Goal: Go to known website

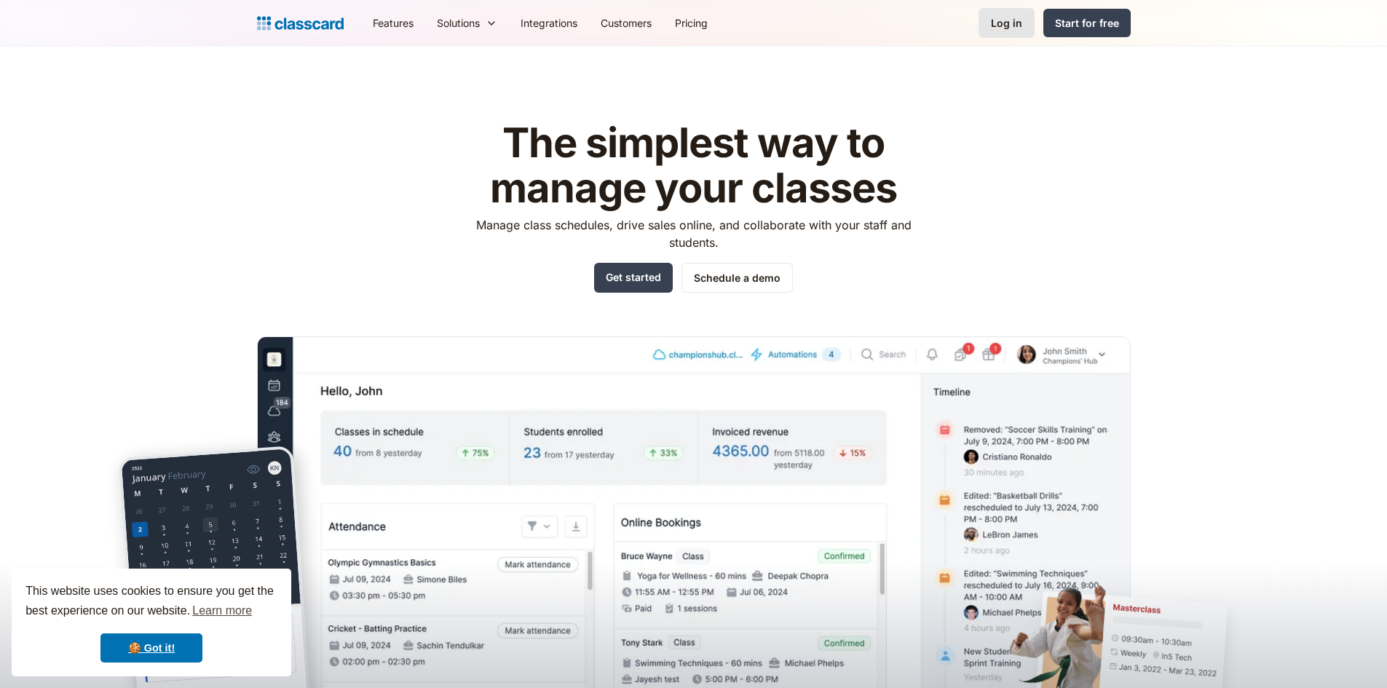
click at [1026, 9] on link "Log in" at bounding box center [1007, 23] width 56 height 30
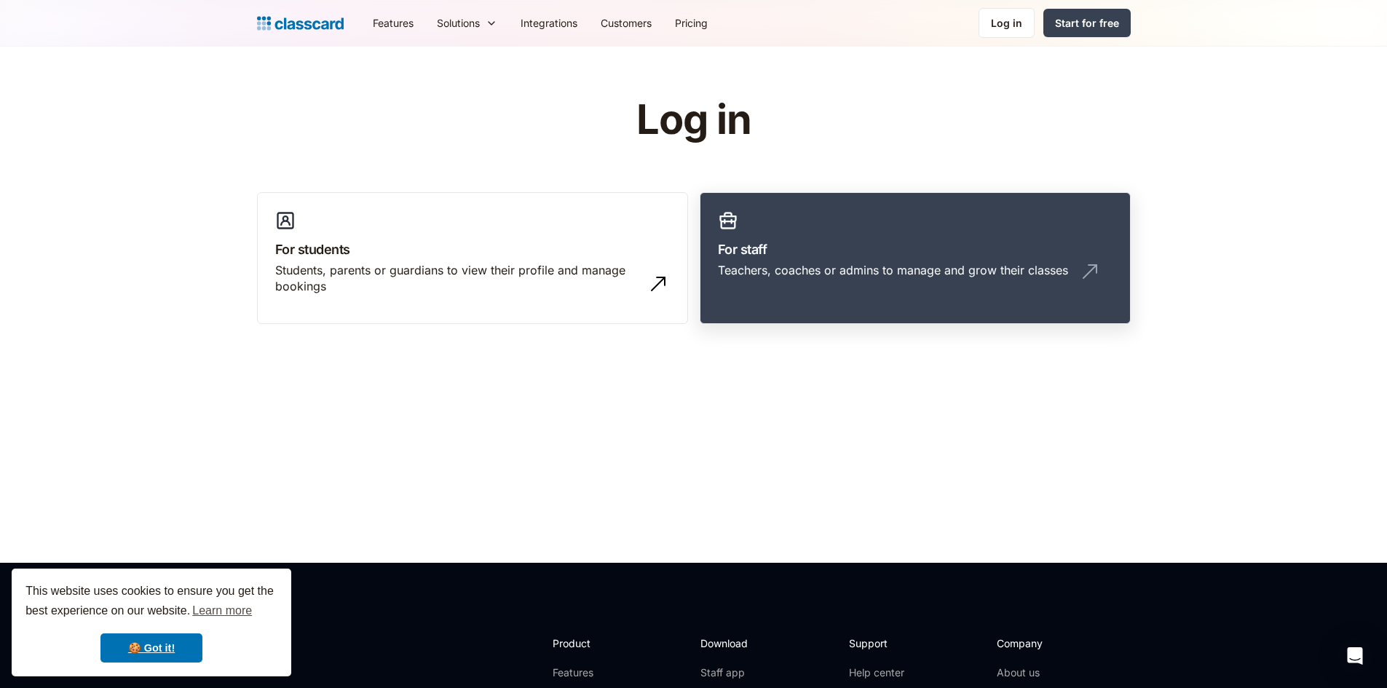
click at [786, 249] on h3 "For staff" at bounding box center [915, 250] width 395 height 20
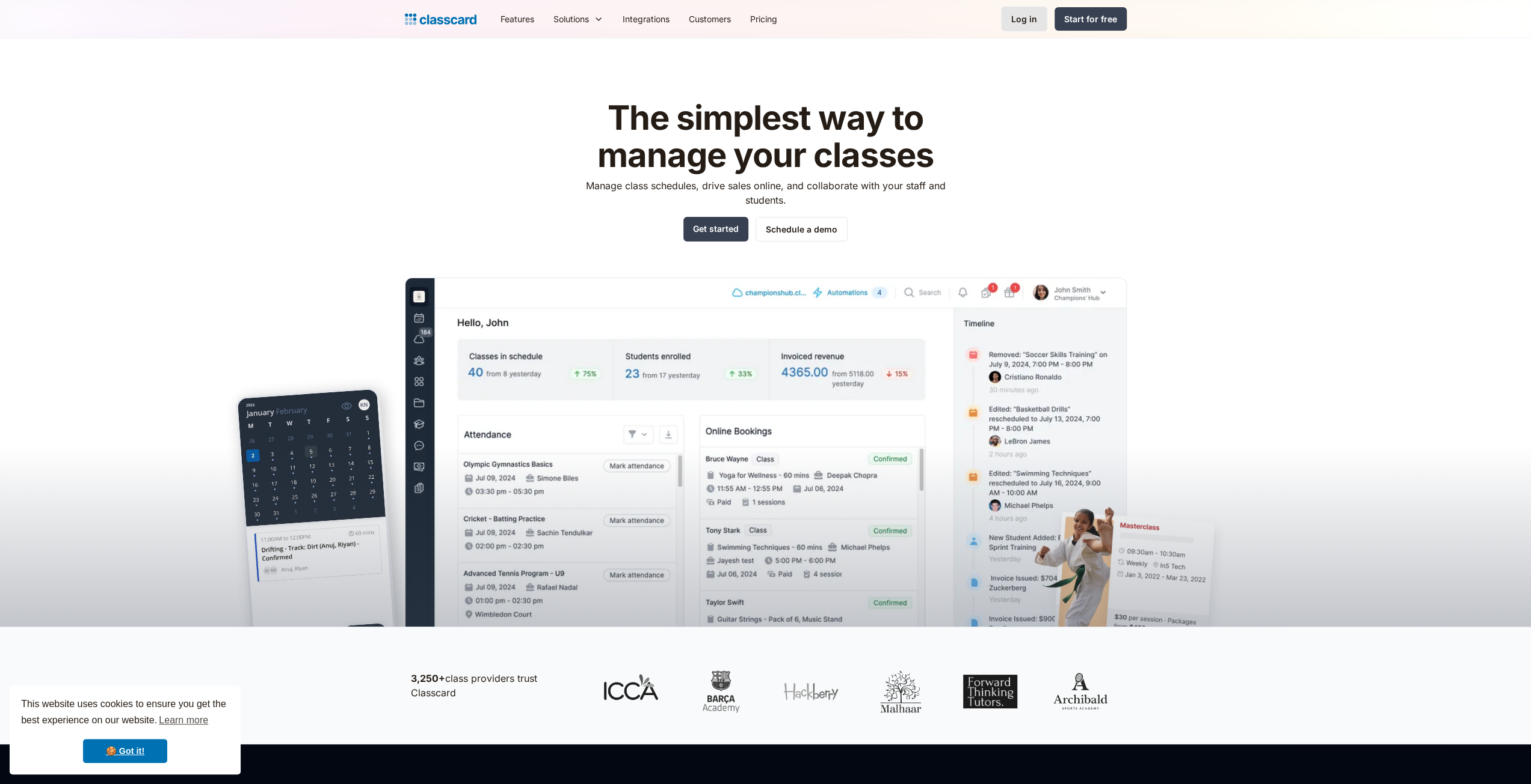
click at [1008, 15] on link "Log in" at bounding box center [1024, 19] width 46 height 25
